Goal: Transaction & Acquisition: Purchase product/service

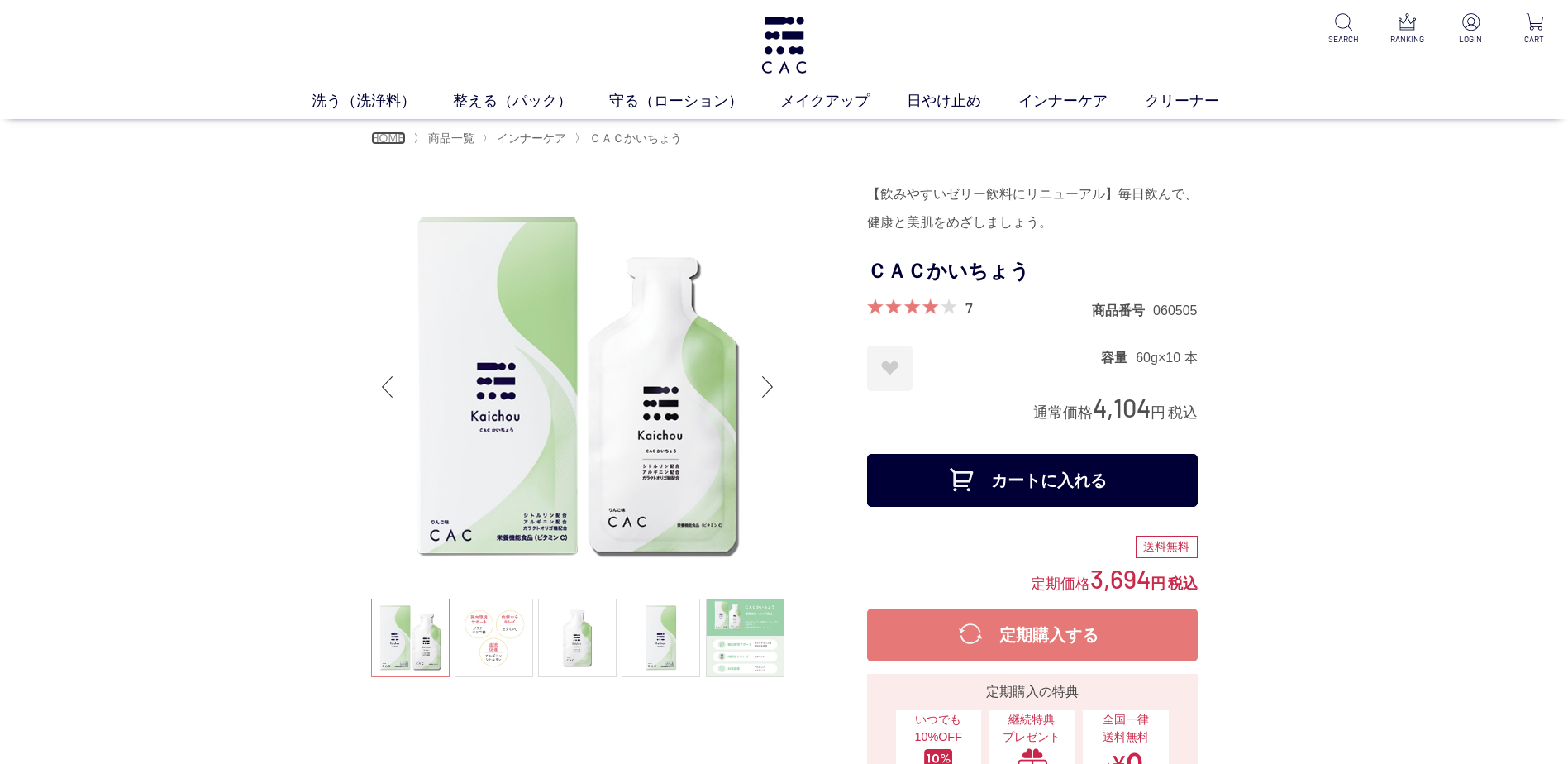
click at [396, 134] on span "HOME" at bounding box center [389, 138] width 35 height 13
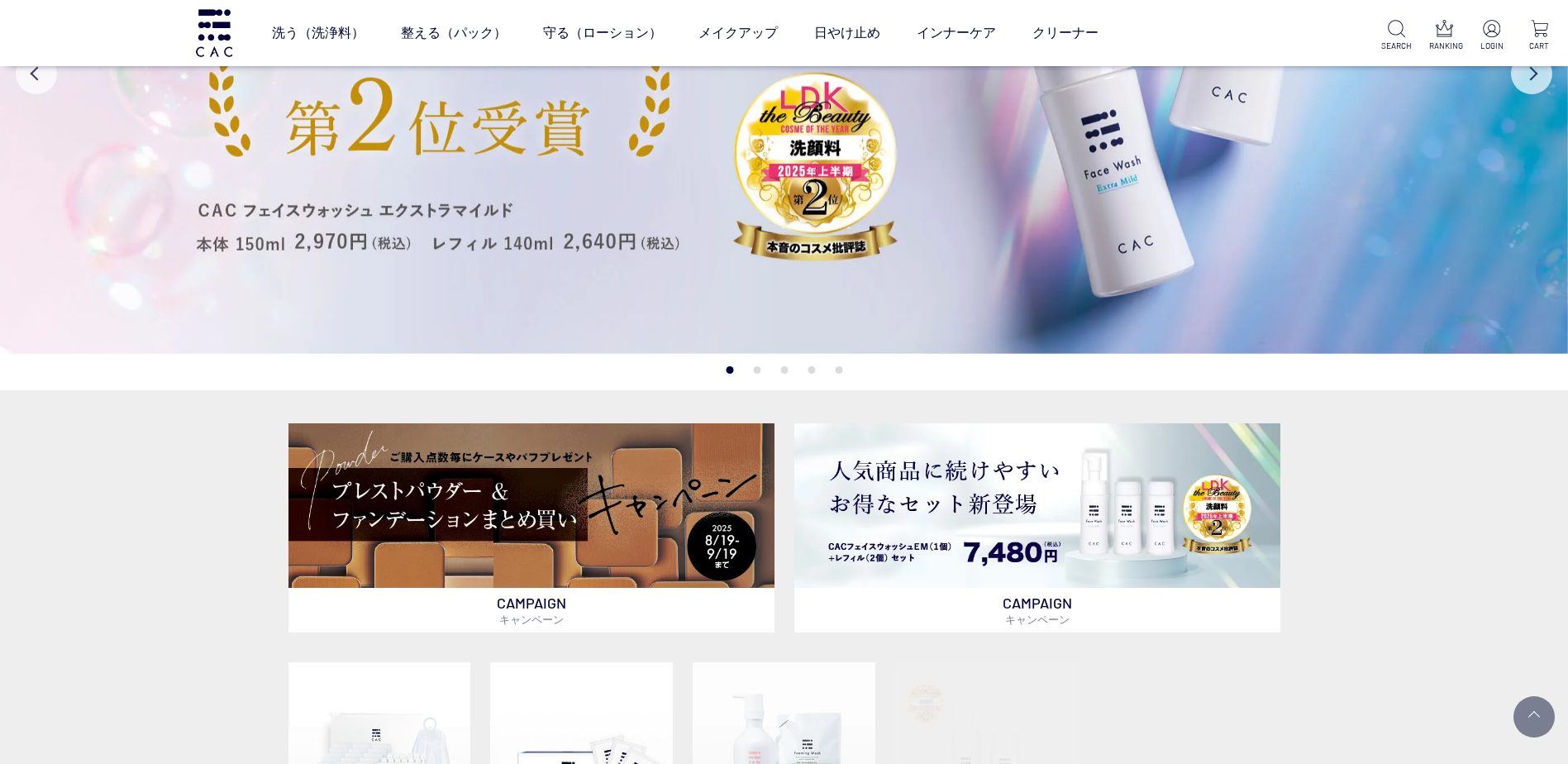
scroll to position [579, 0]
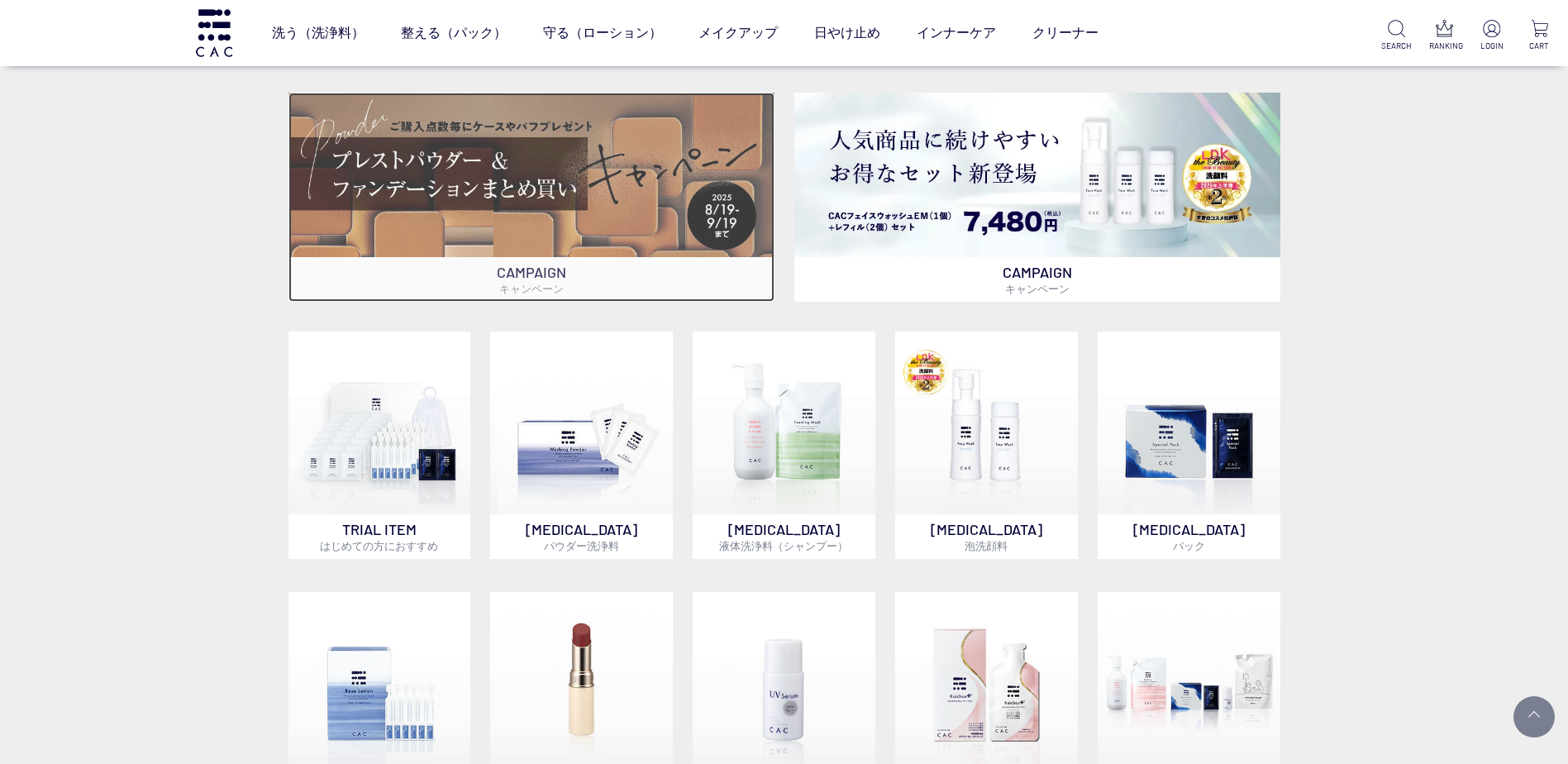
click at [407, 140] on img at bounding box center [532, 175] width 486 height 164
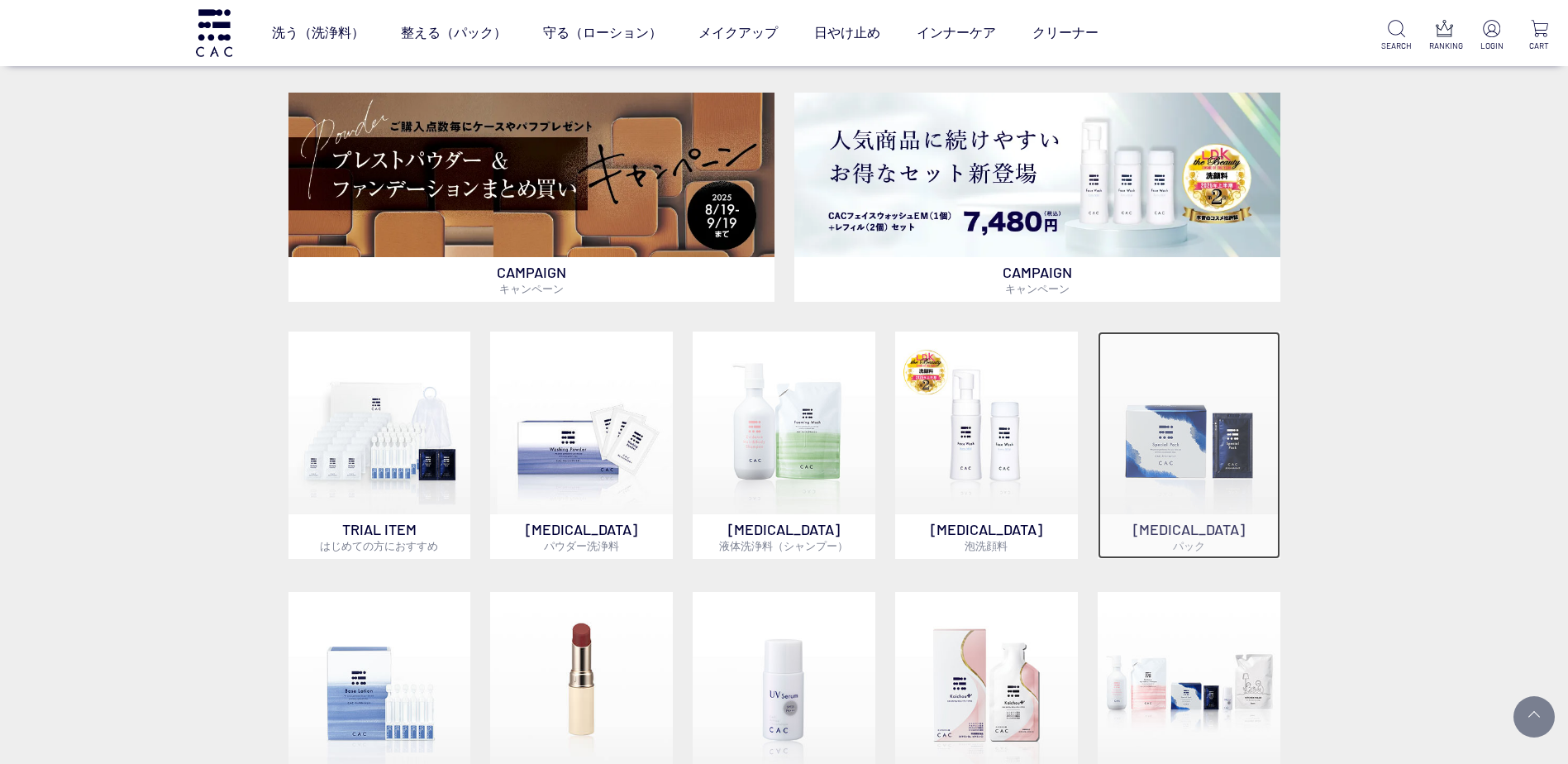
click at [1182, 389] on img at bounding box center [1189, 423] width 182 height 182
